Goal: Task Accomplishment & Management: Manage account settings

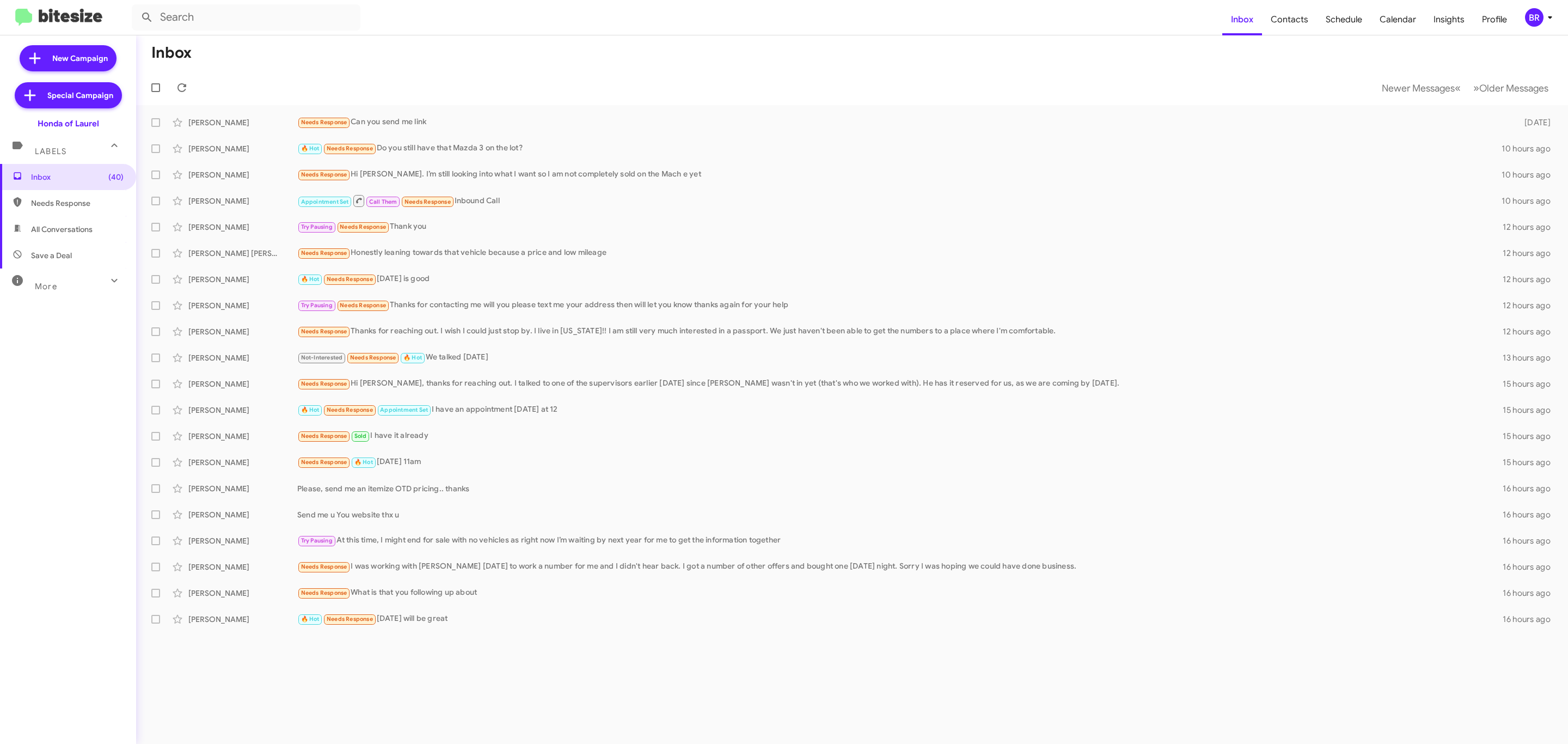
click at [1547, 21] on icon at bounding box center [1550, 18] width 13 height 13
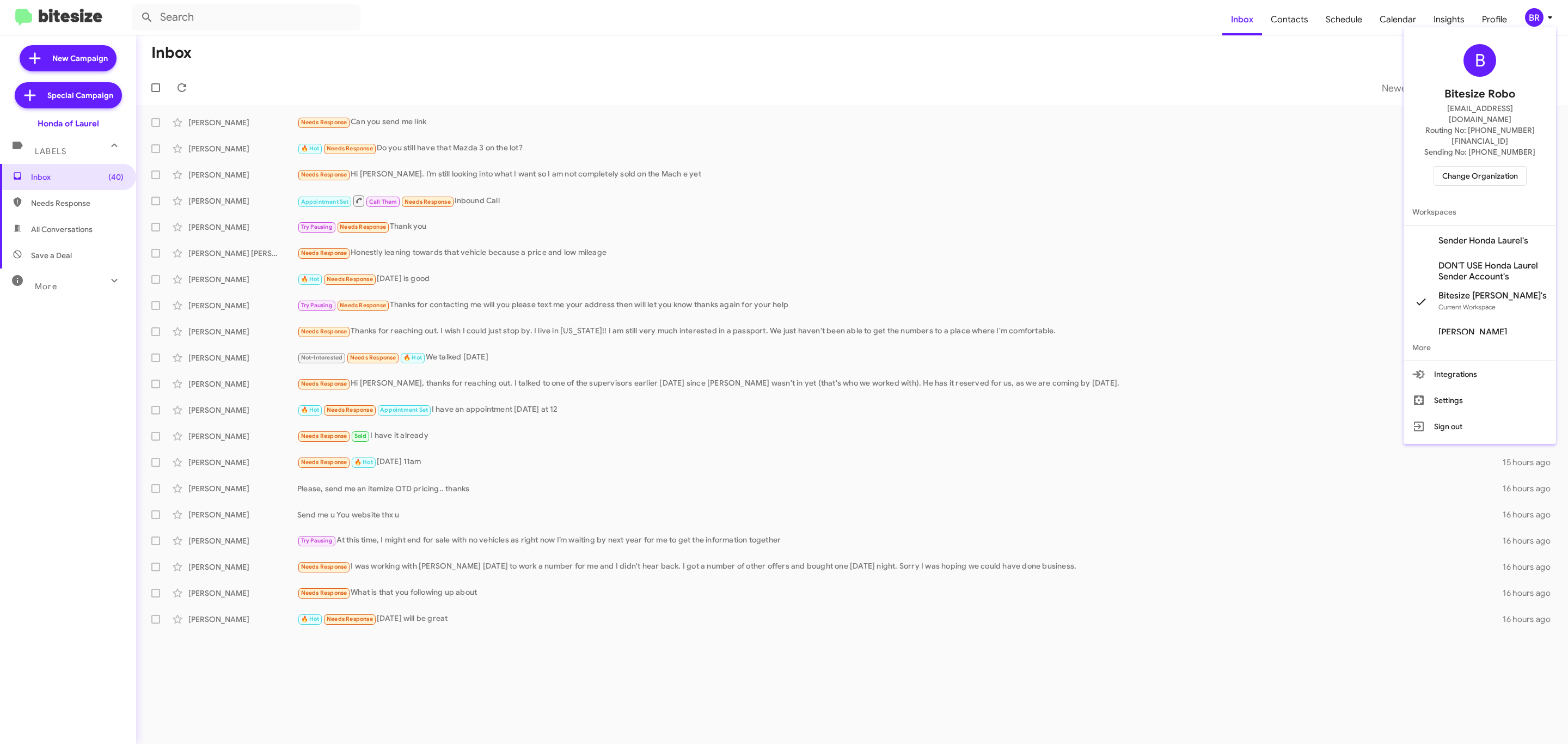
click at [1479, 138] on div "B Bitesize Robo [EMAIL_ADDRESS][DOMAIN_NAME] Routing No: [PHONE_NUMBER][FINANCI…" at bounding box center [1480, 114] width 153 height 168
click at [1469, 167] on span "Change Organization" at bounding box center [1480, 175] width 76 height 18
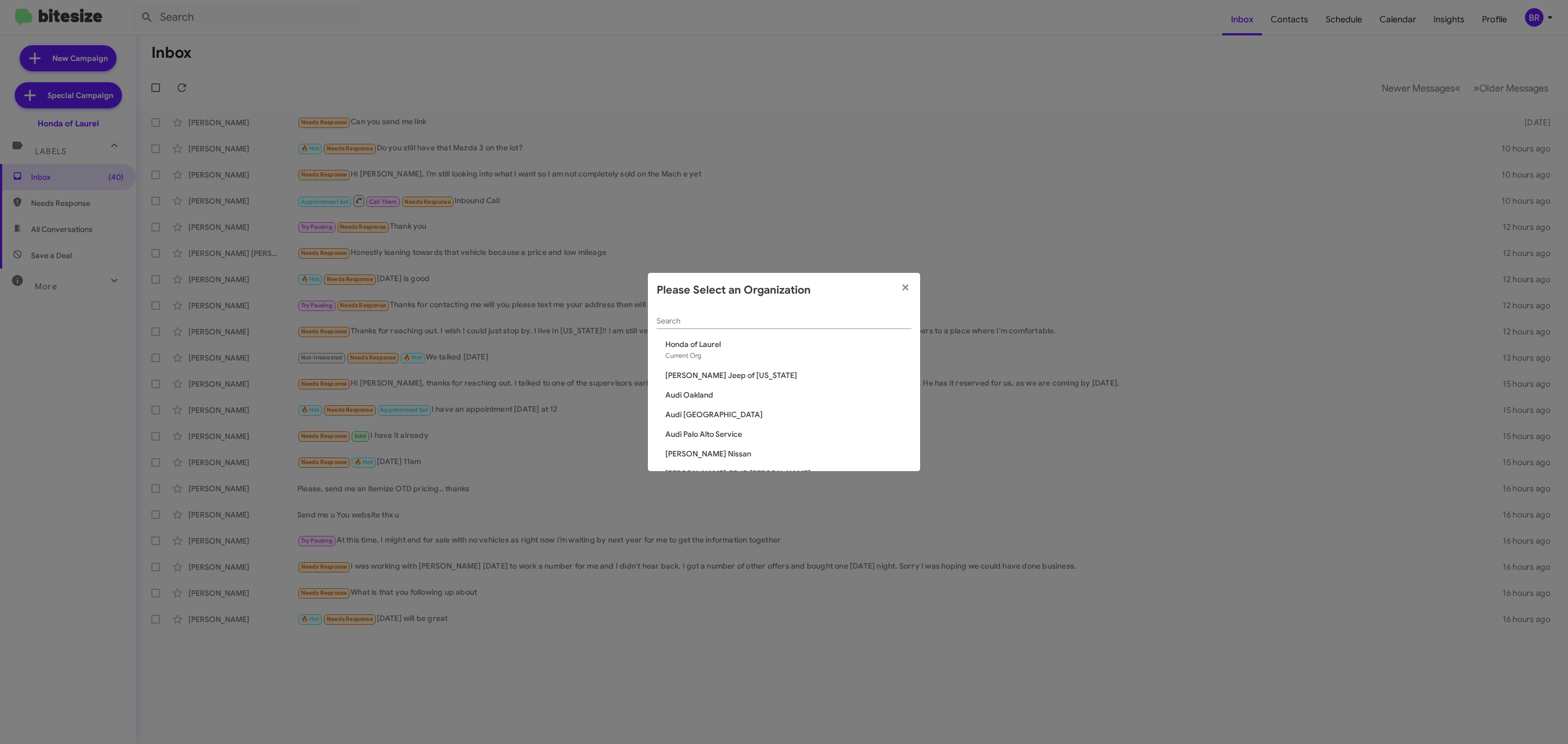
click at [816, 329] on div "Search" at bounding box center [783, 323] width 254 height 31
click at [821, 317] on input "Search" at bounding box center [783, 321] width 254 height 9
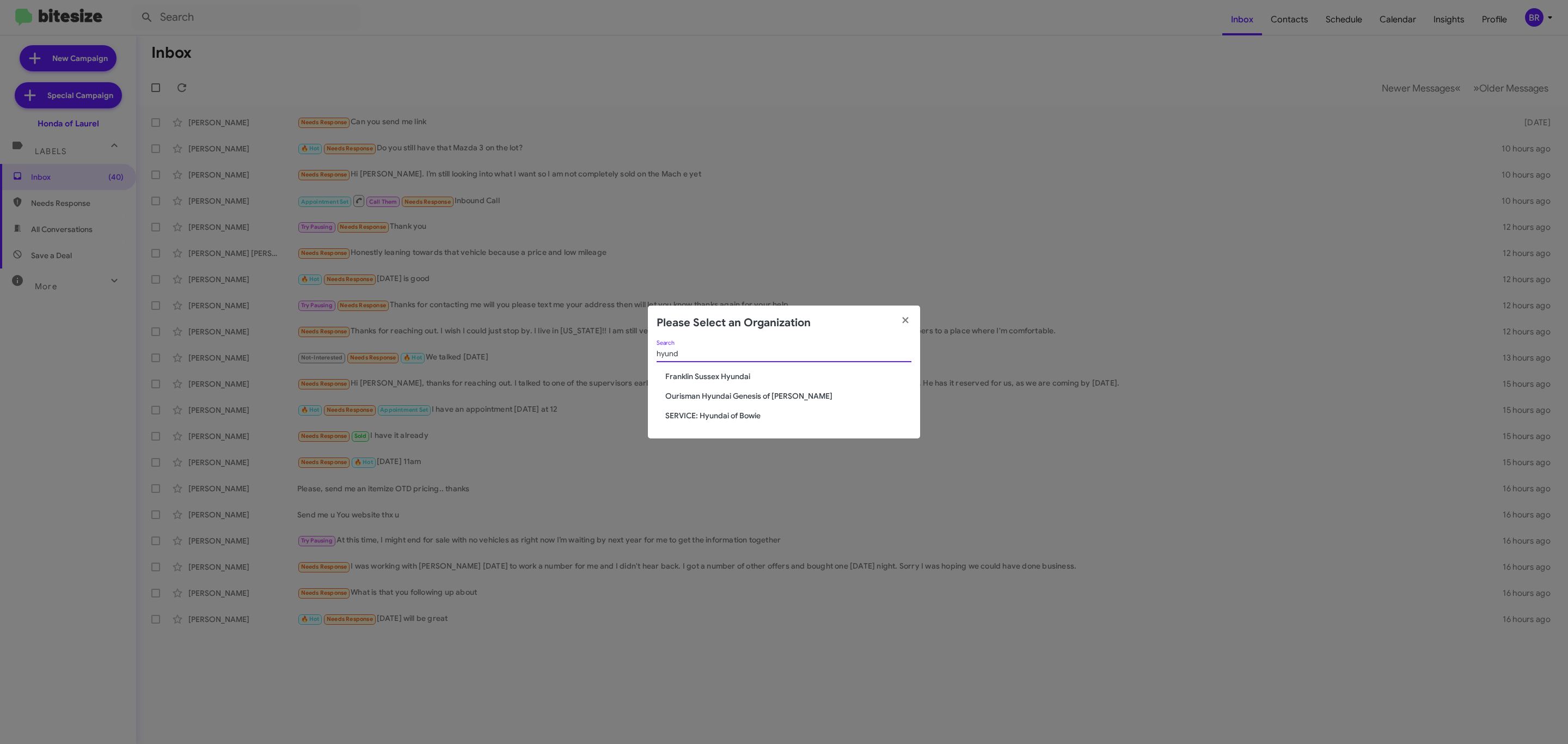
type input "hyund"
click at [745, 395] on span "Ourisman Hyundai Genesis of [PERSON_NAME]" at bounding box center [788, 395] width 246 height 11
